Goal: Information Seeking & Learning: Learn about a topic

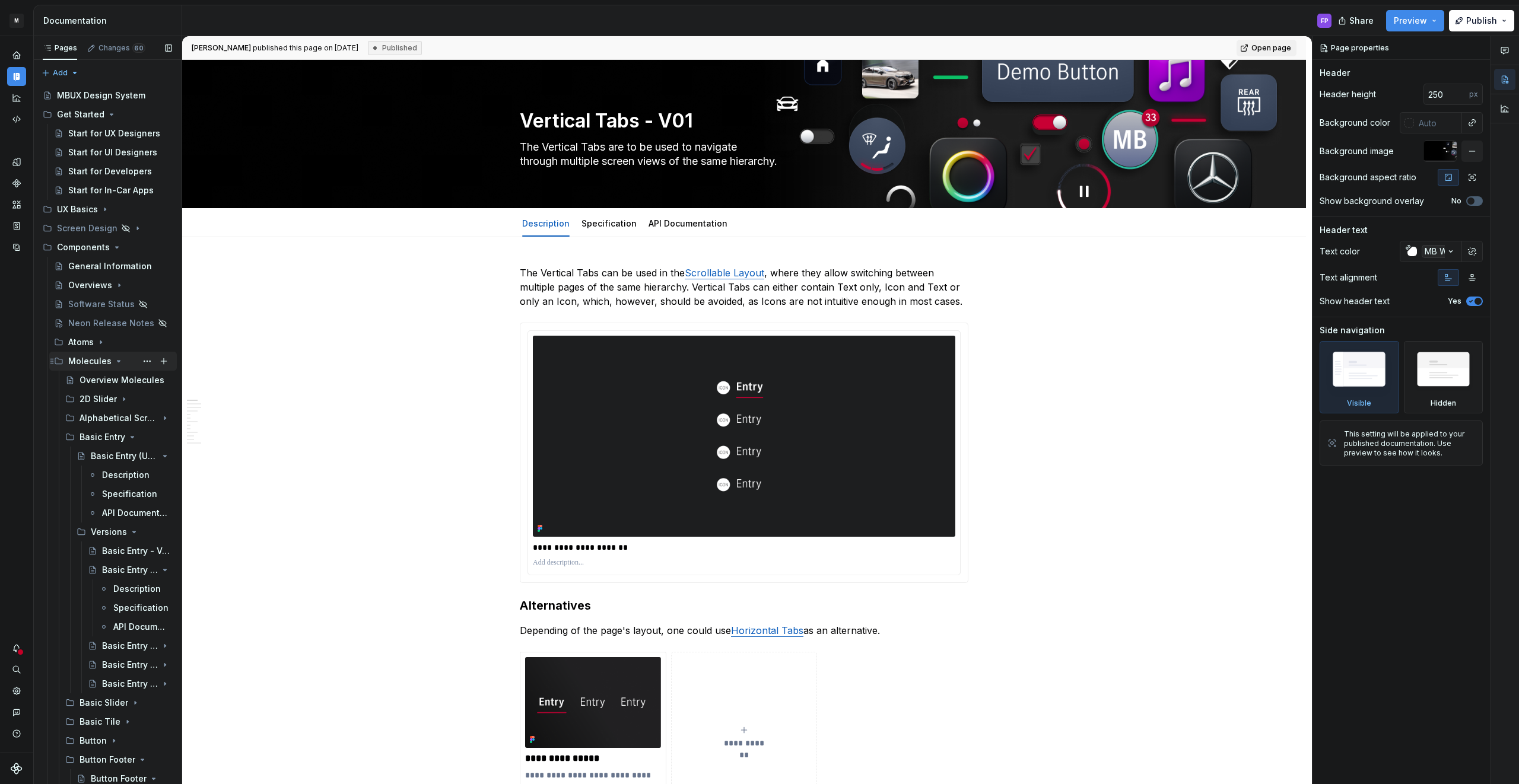
click at [116, 360] on icon "Page tree" at bounding box center [119, 361] width 9 height 9
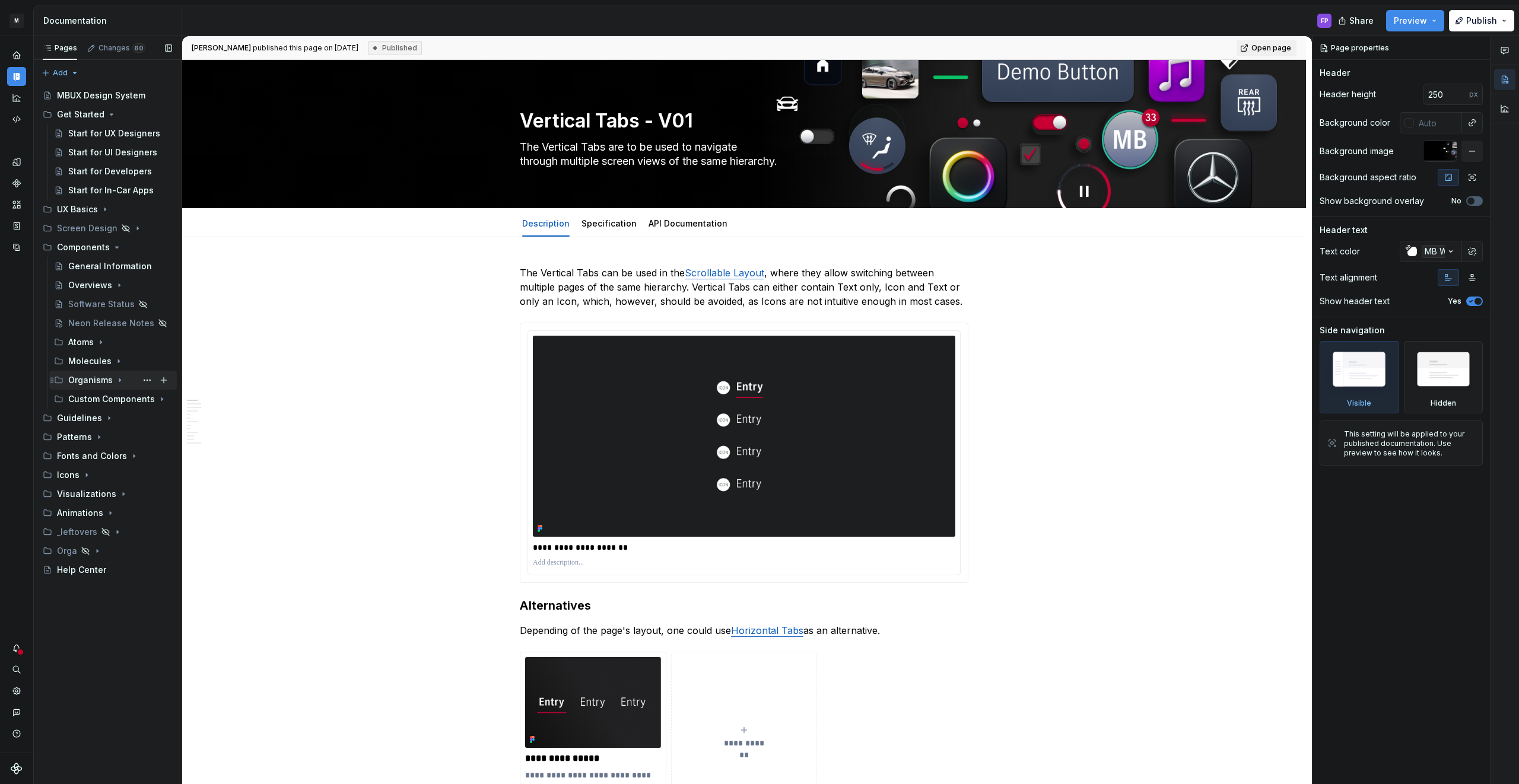
click at [112, 381] on div "Organisms" at bounding box center [120, 381] width 104 height 16
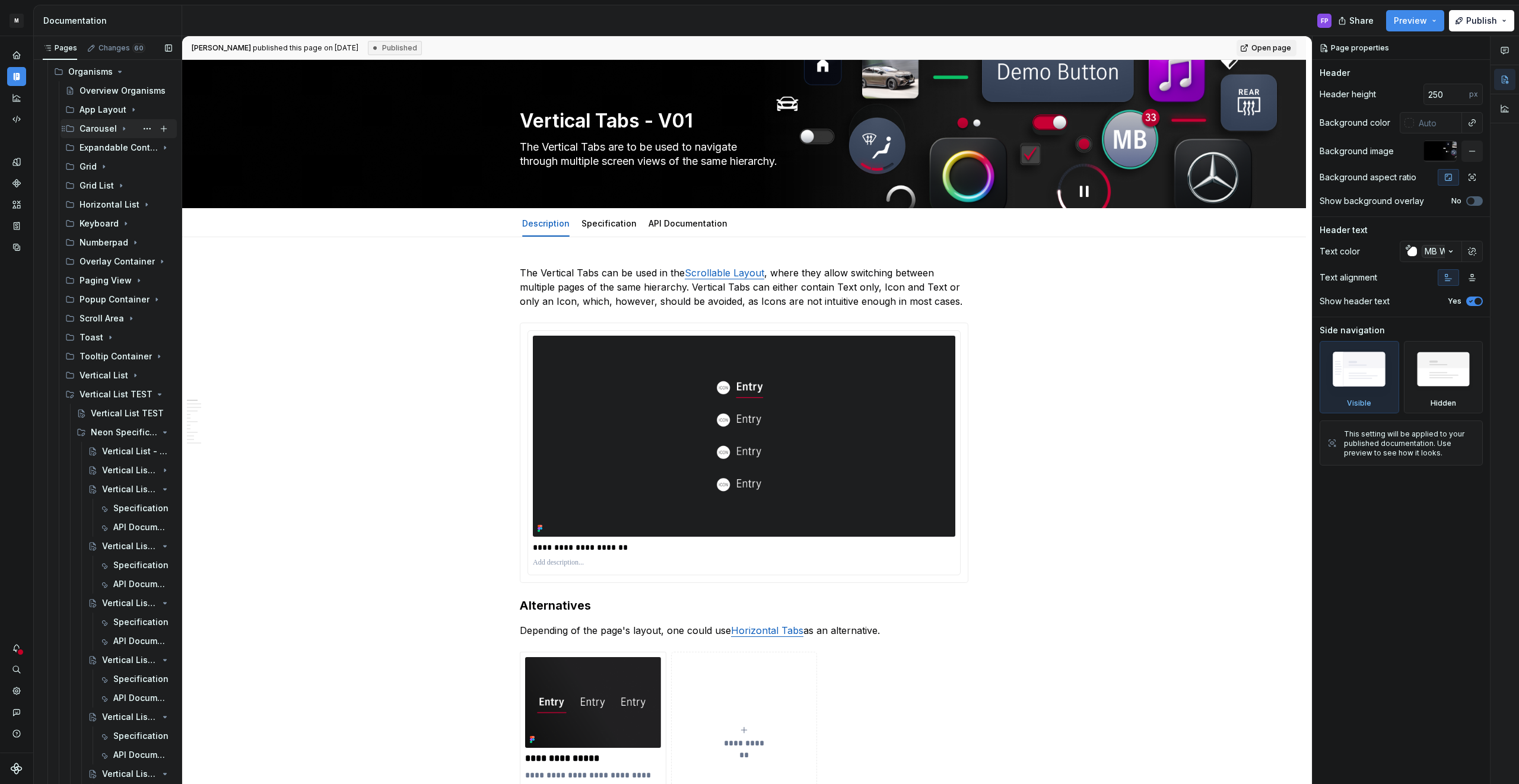
scroll to position [315, 0]
click at [128, 385] on icon "Page tree" at bounding box center [131, 389] width 9 height 9
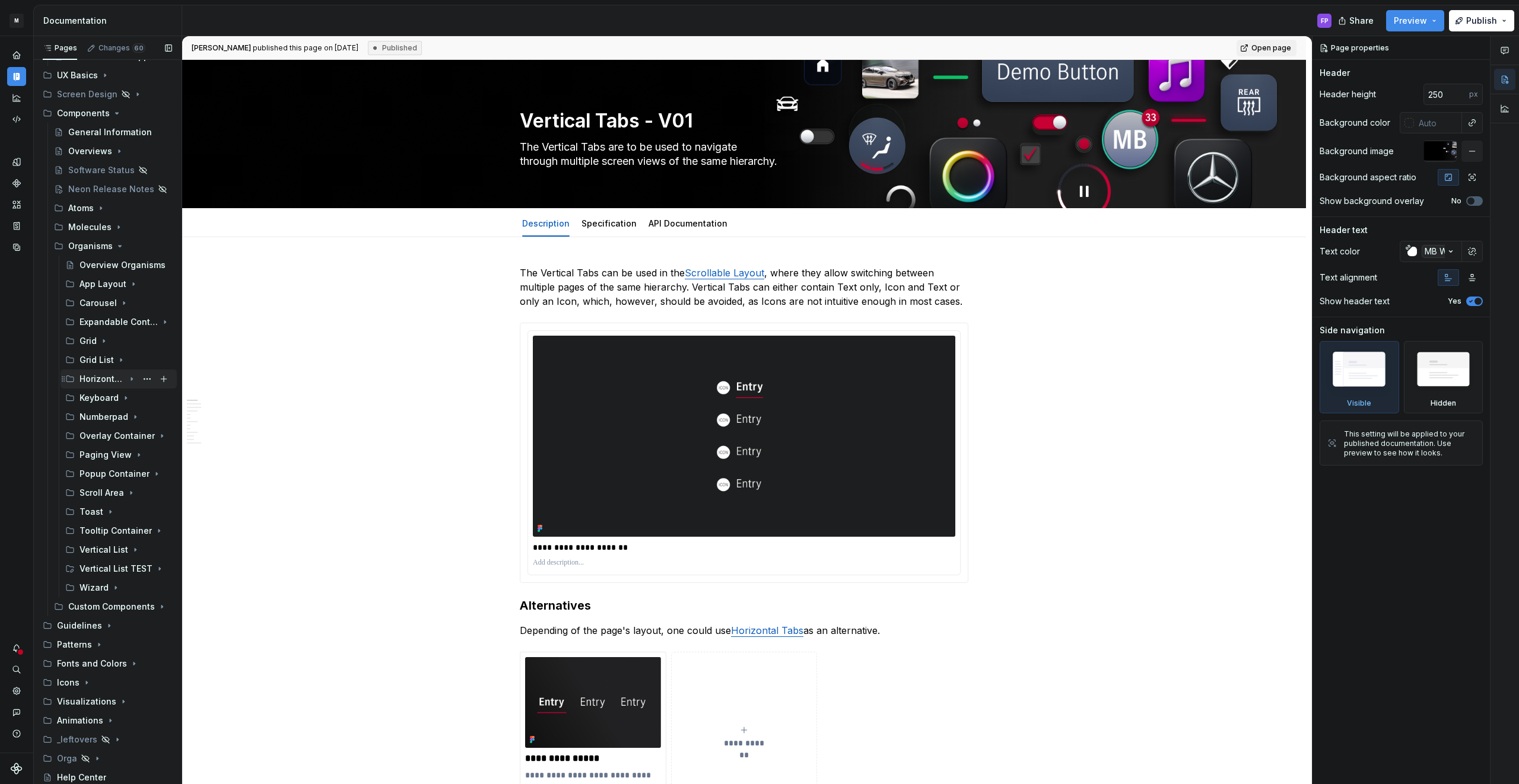
scroll to position [134, 0]
click at [101, 453] on div "Paging View" at bounding box center [101, 455] width 45 height 12
click at [100, 478] on div "Paging View (Upcoming)" at bounding box center [107, 474] width 34 height 12
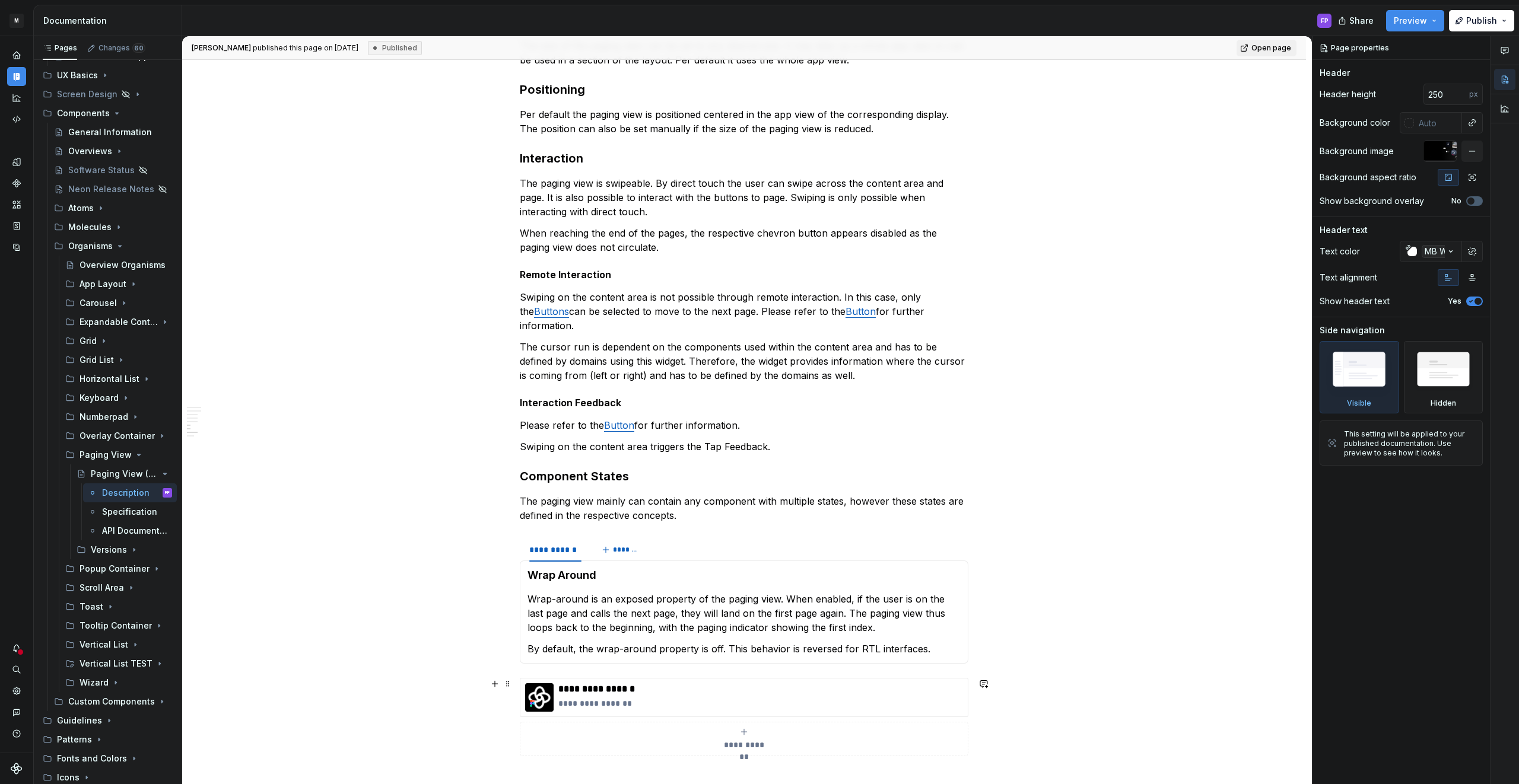
scroll to position [1542, 0]
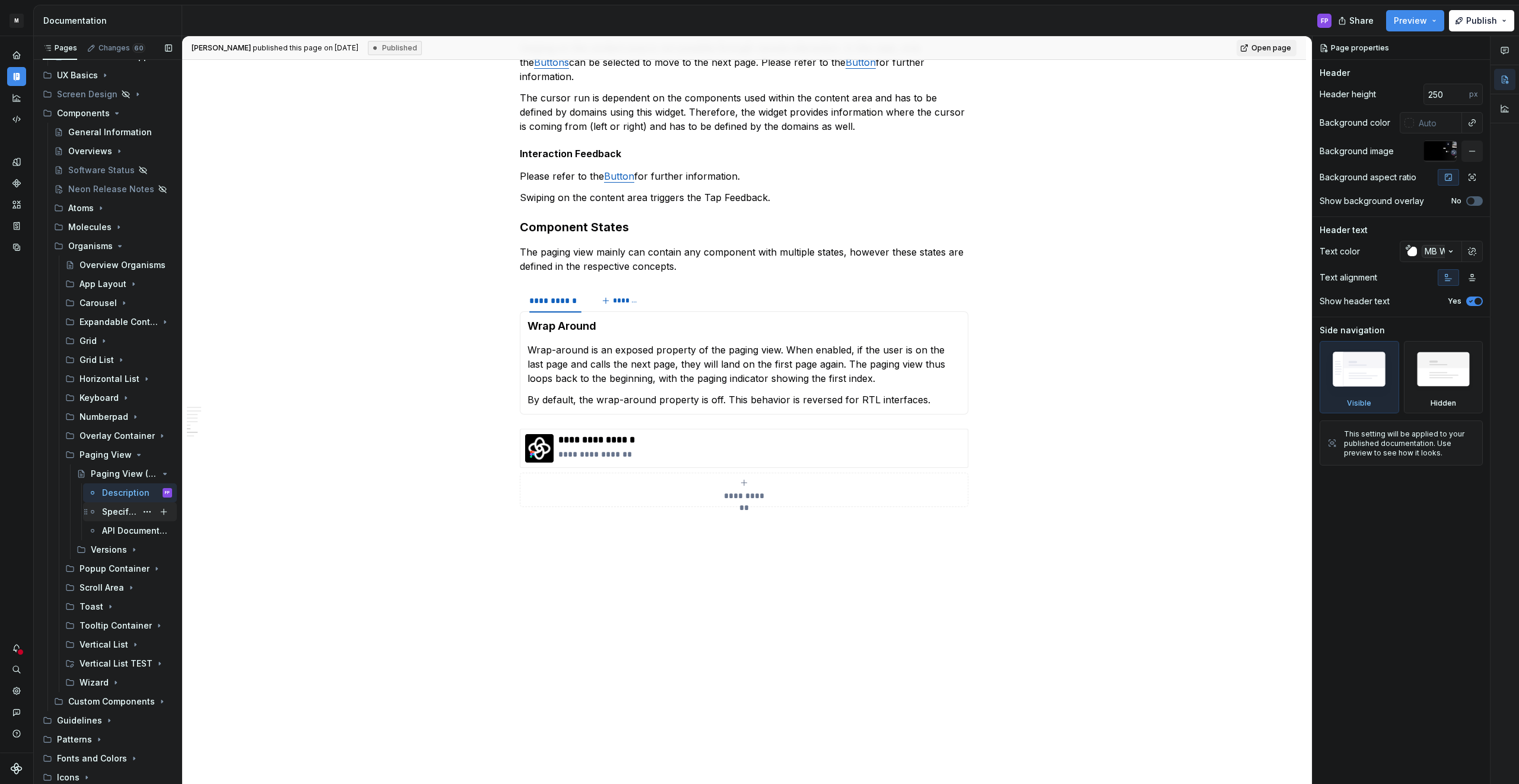
click at [112, 517] on div "Specification" at bounding box center [120, 511] width 35 height 12
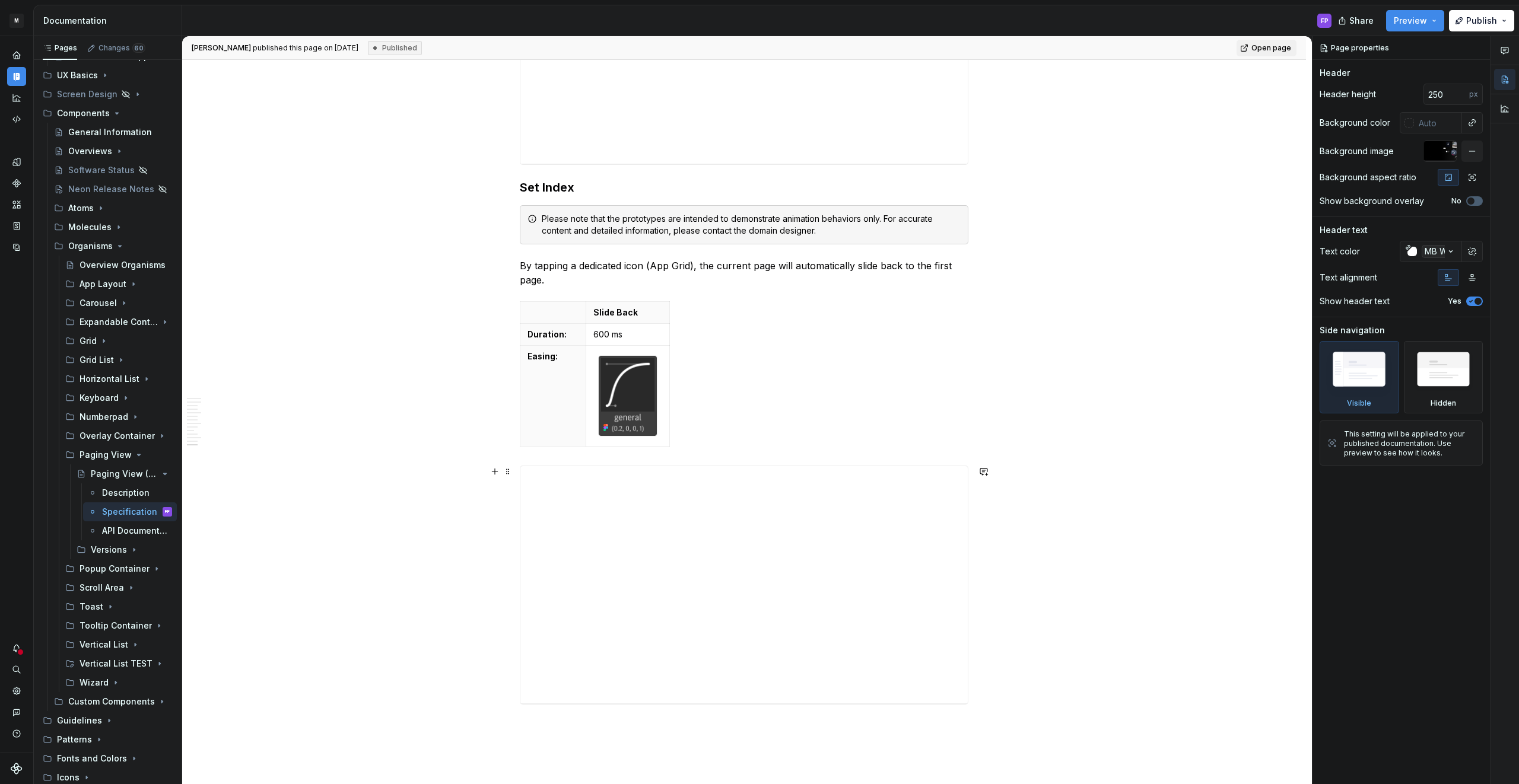
scroll to position [2828, 0]
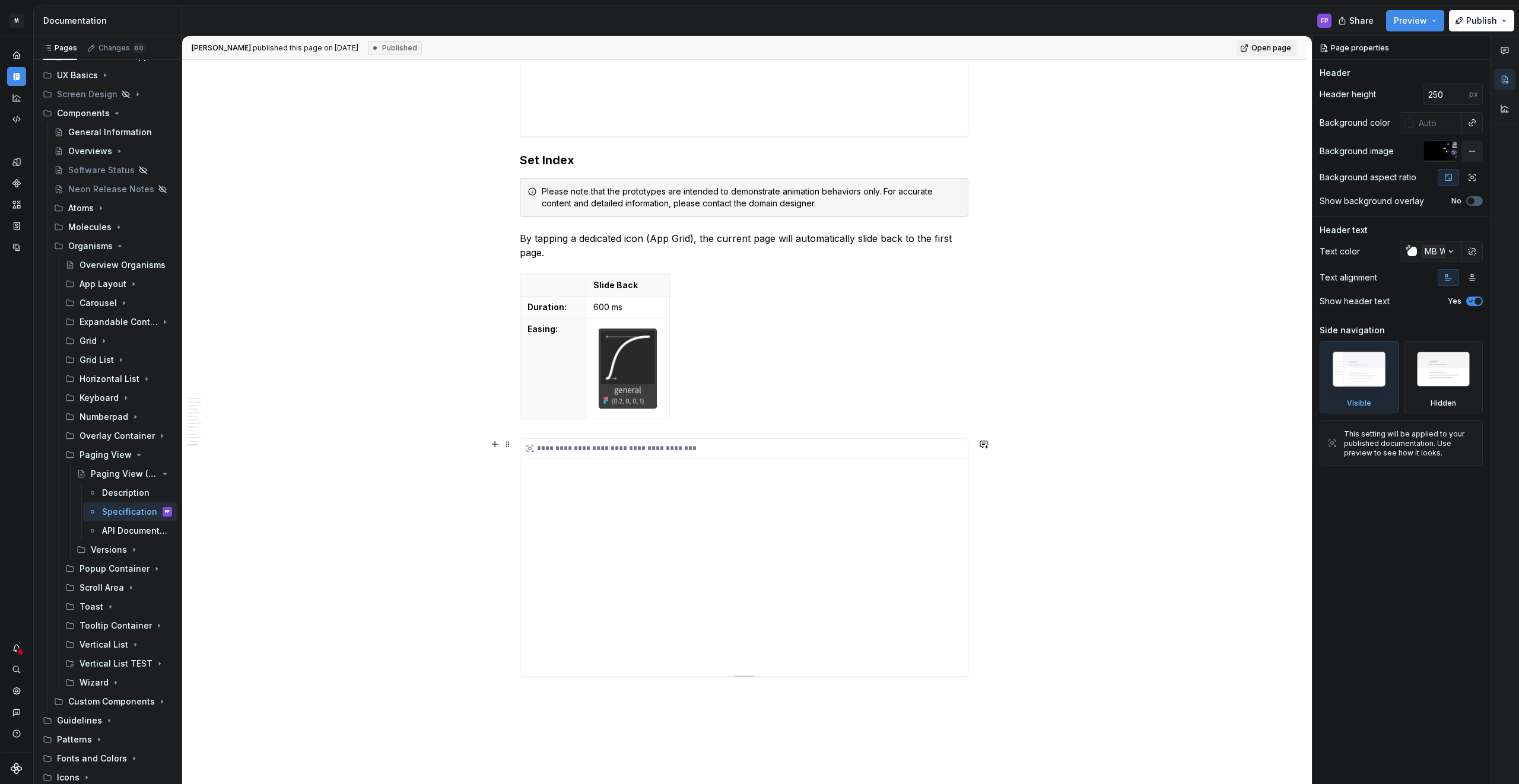
click at [740, 588] on div "**********" at bounding box center [744, 558] width 447 height 237
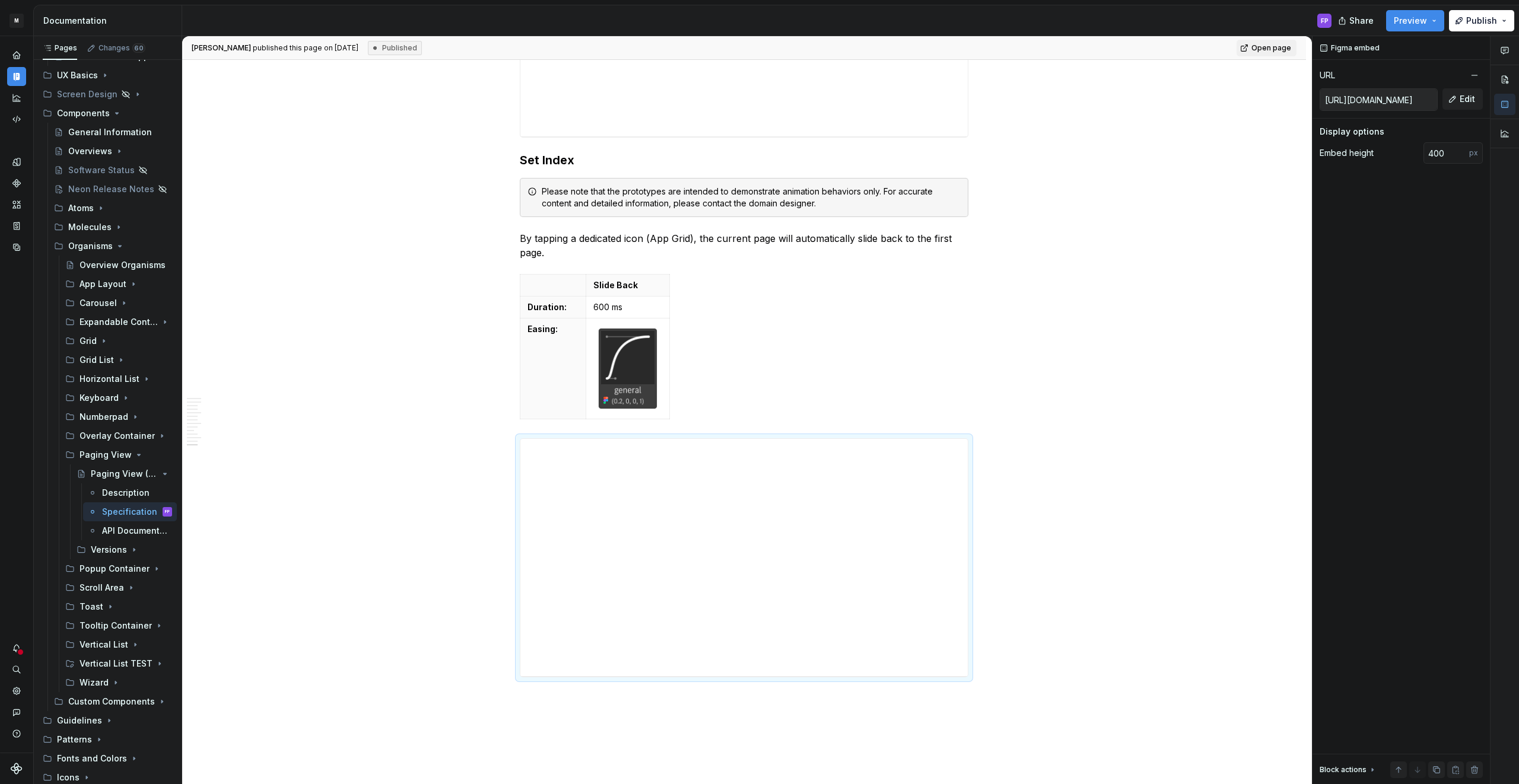
type textarea "*"
